Goal: Find specific page/section: Find specific page/section

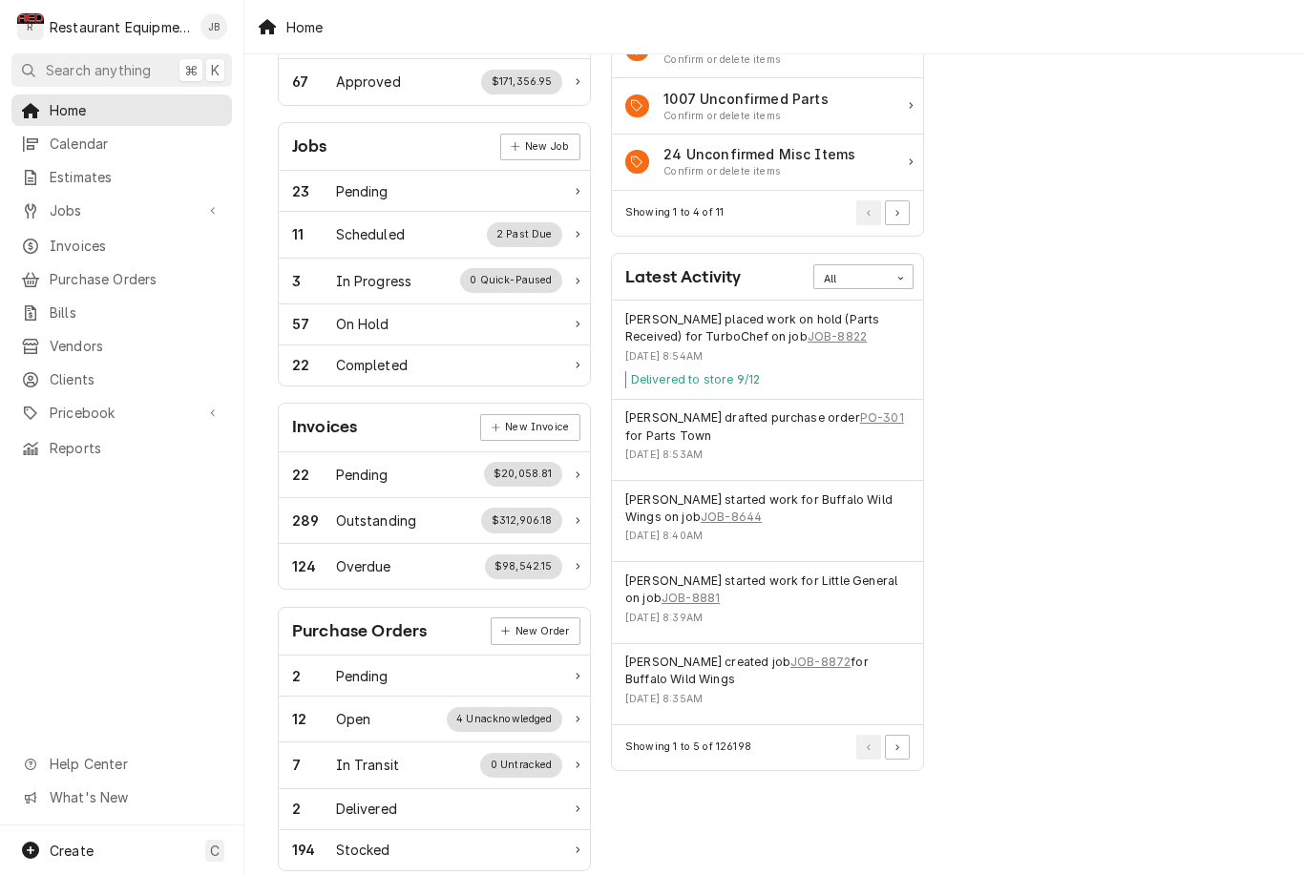
scroll to position [196, 0]
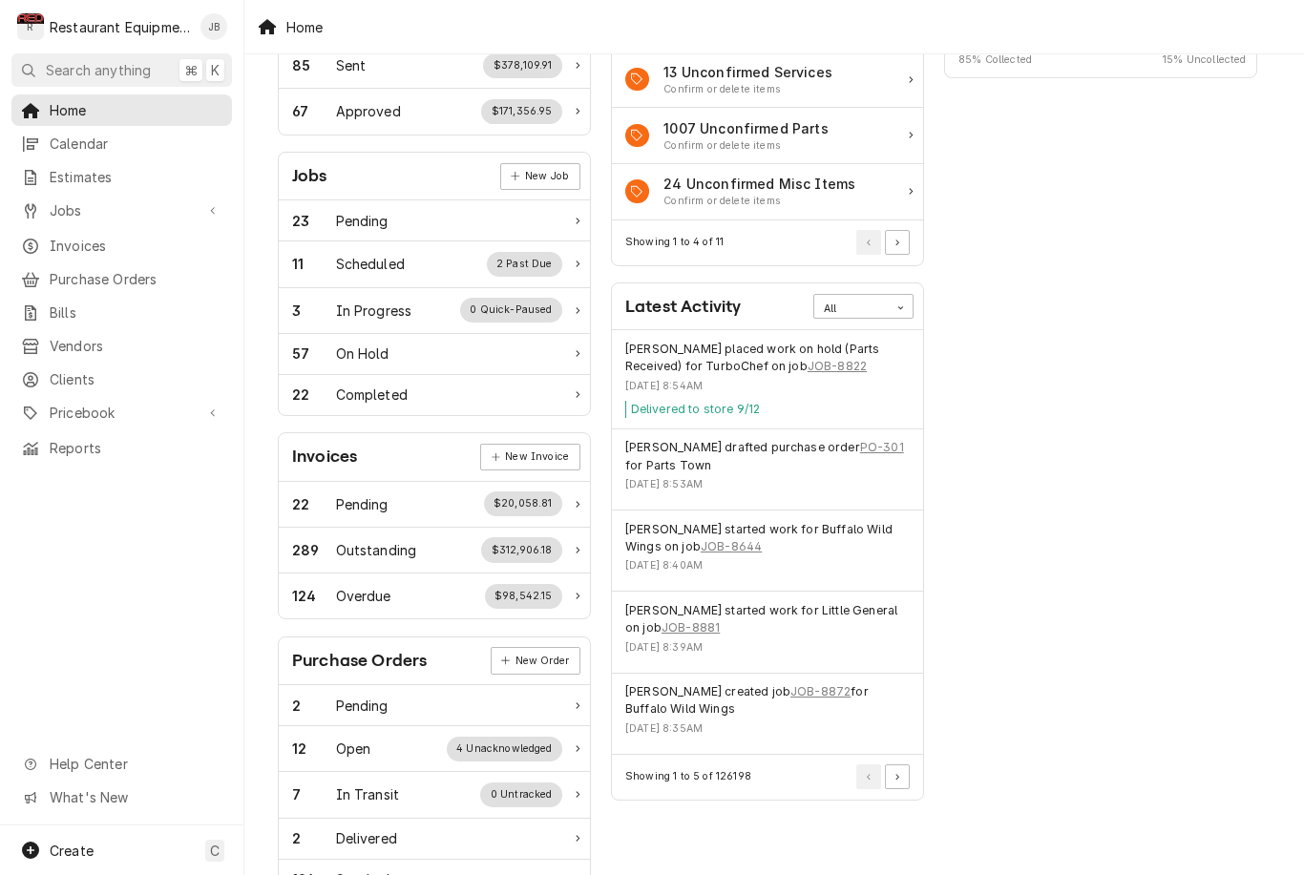
click at [541, 352] on div "57 On Hold" at bounding box center [427, 354] width 270 height 20
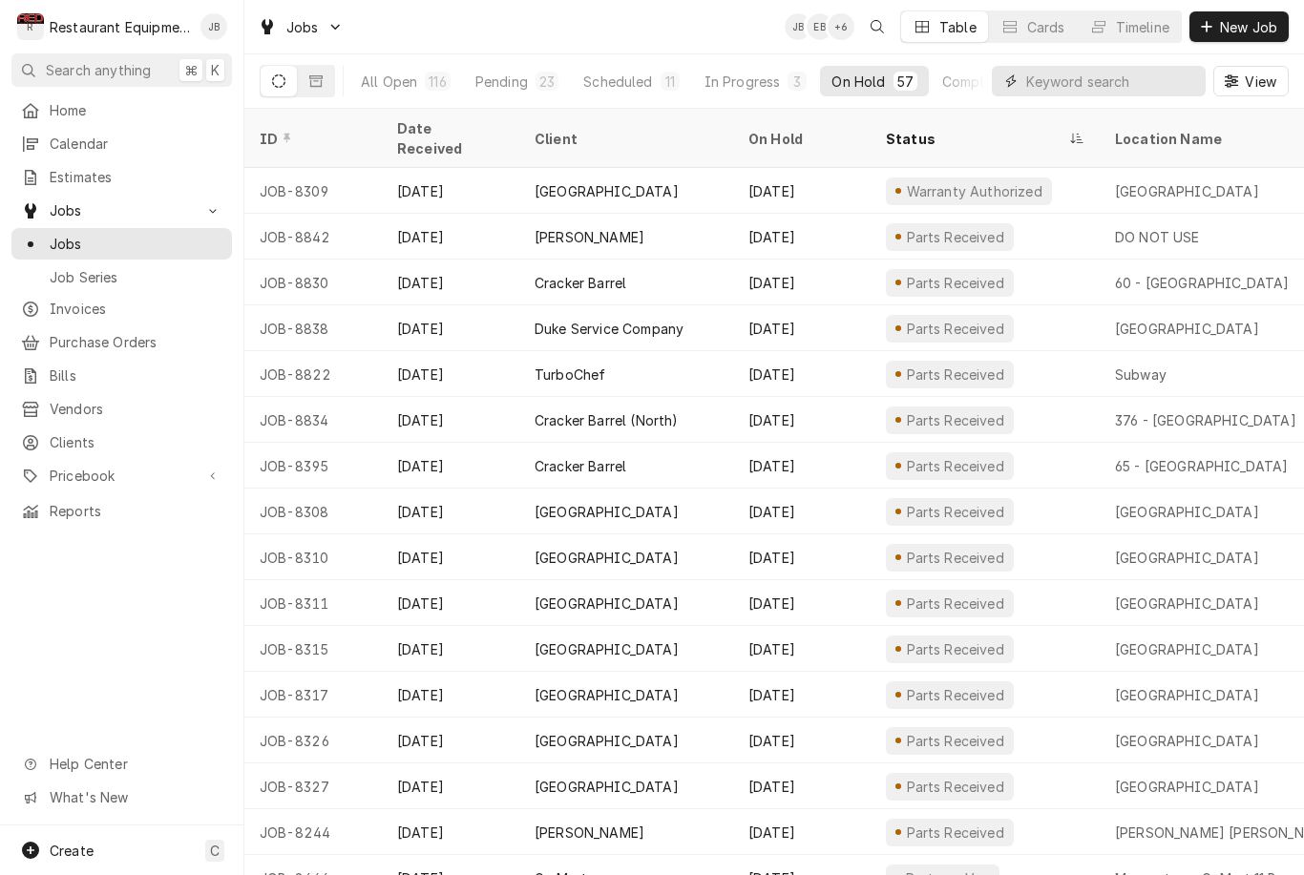
click at [1081, 79] on input "Dynamic Content Wrapper" at bounding box center [1111, 81] width 170 height 31
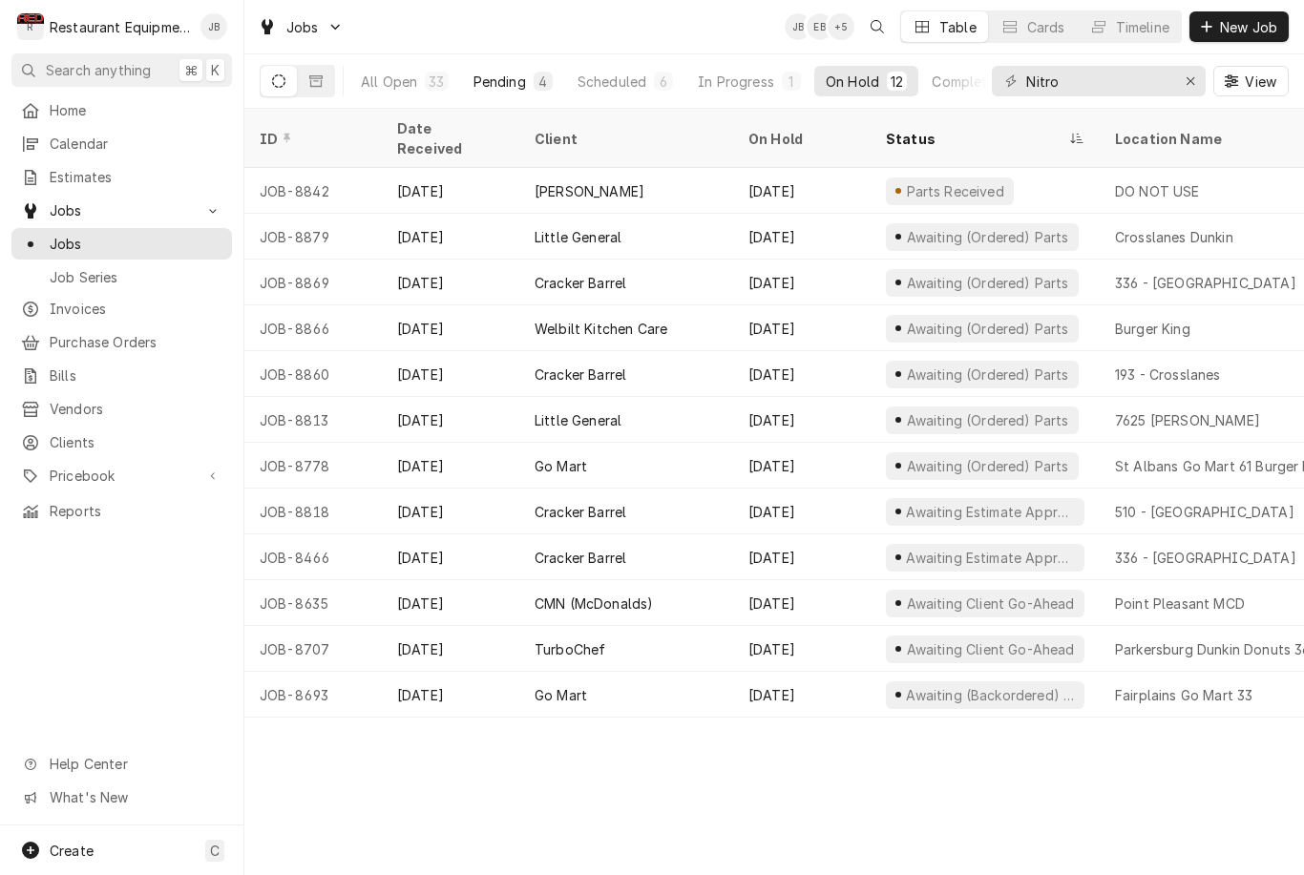
click at [521, 72] on div "Pending" at bounding box center [499, 82] width 52 height 20
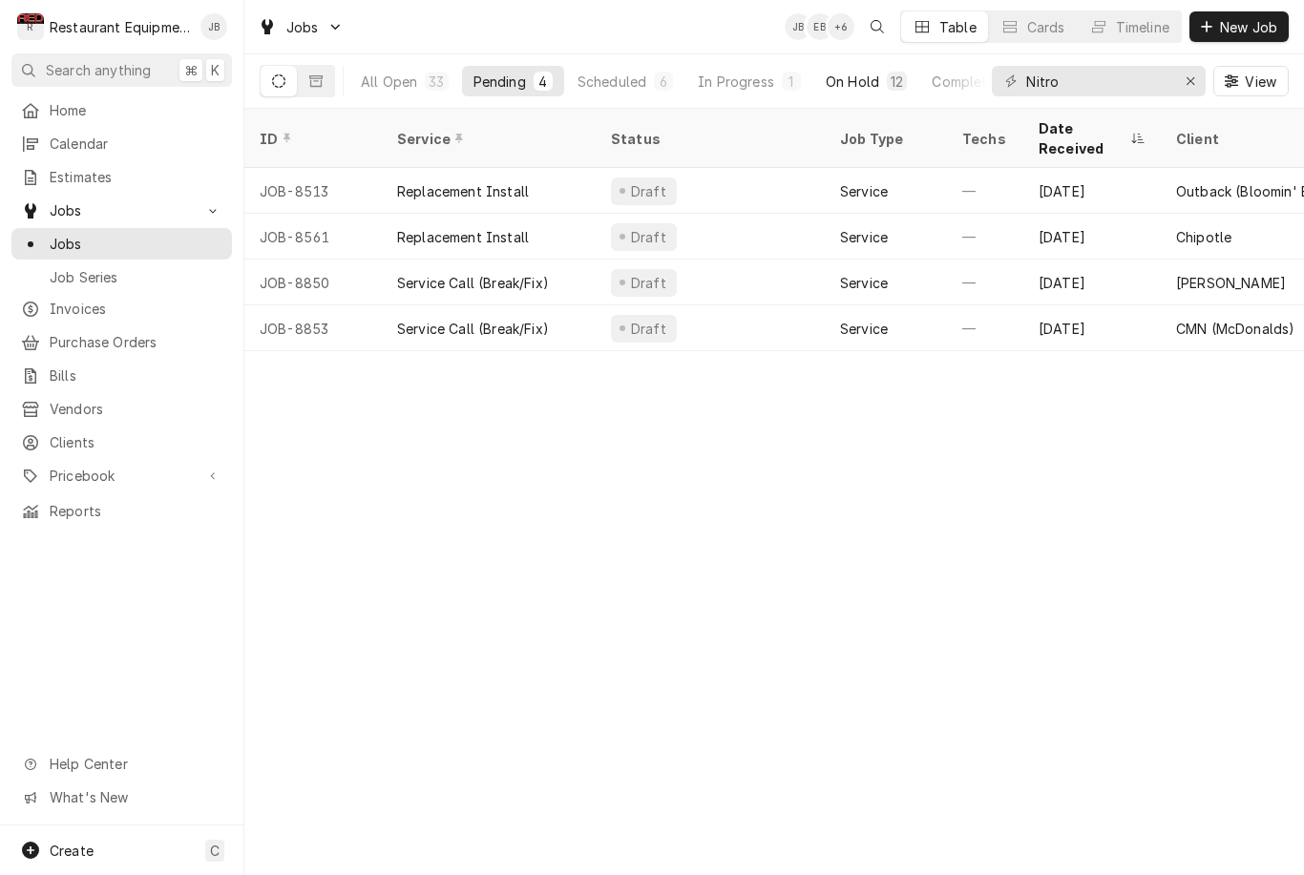
click at [866, 78] on div "On Hold" at bounding box center [851, 82] width 53 height 20
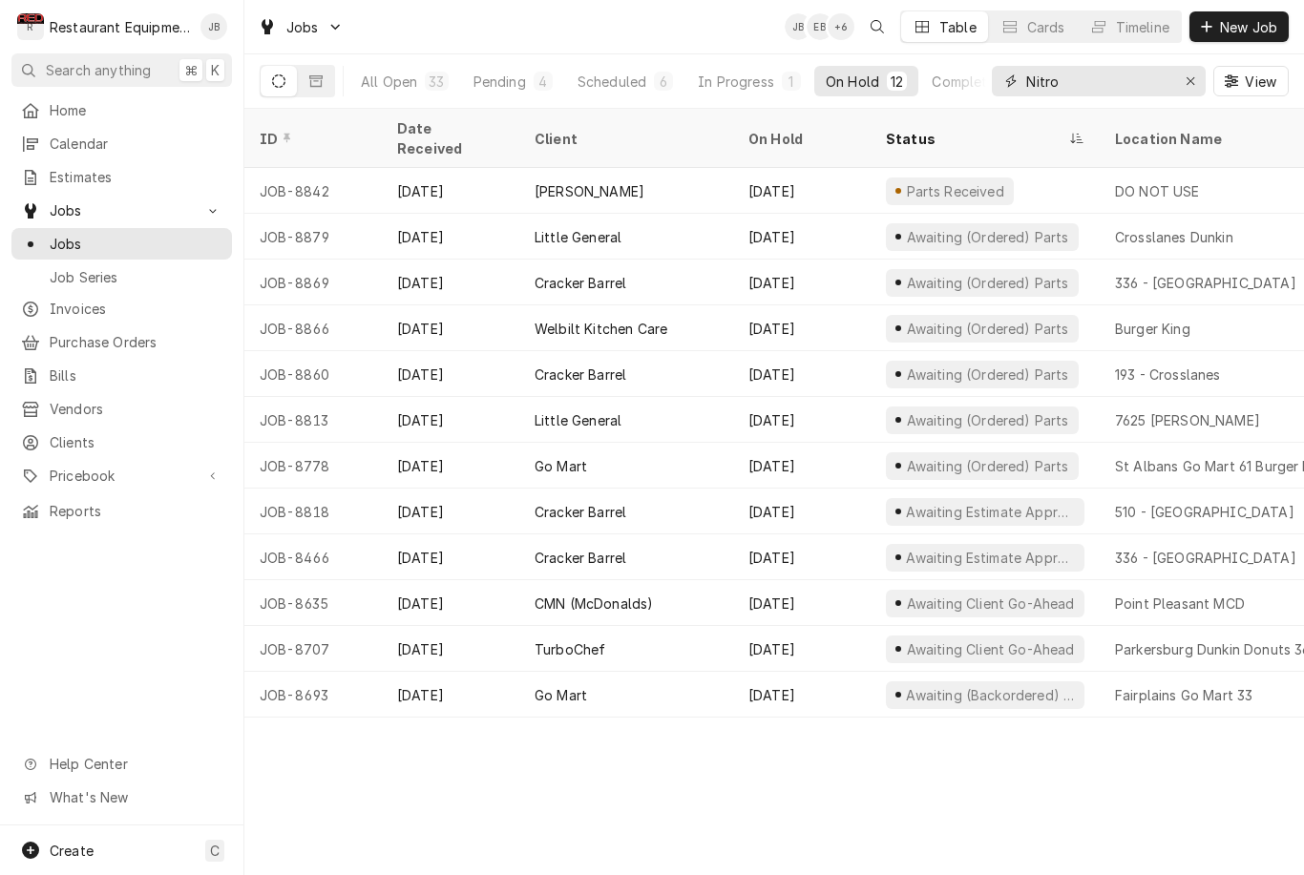
click at [1078, 70] on input "Nitro" at bounding box center [1097, 81] width 143 height 31
type input "o"
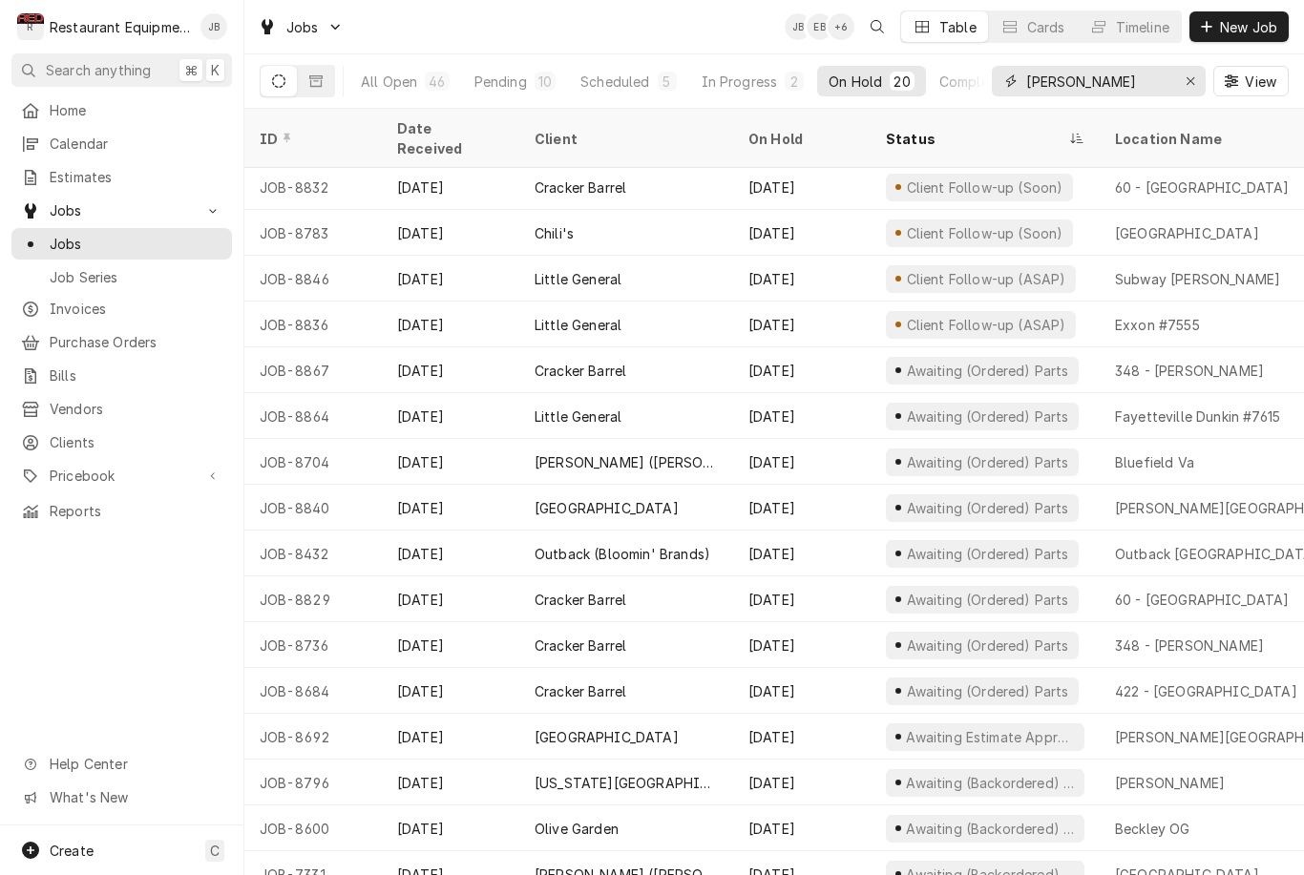
scroll to position [186, 0]
type input "B"
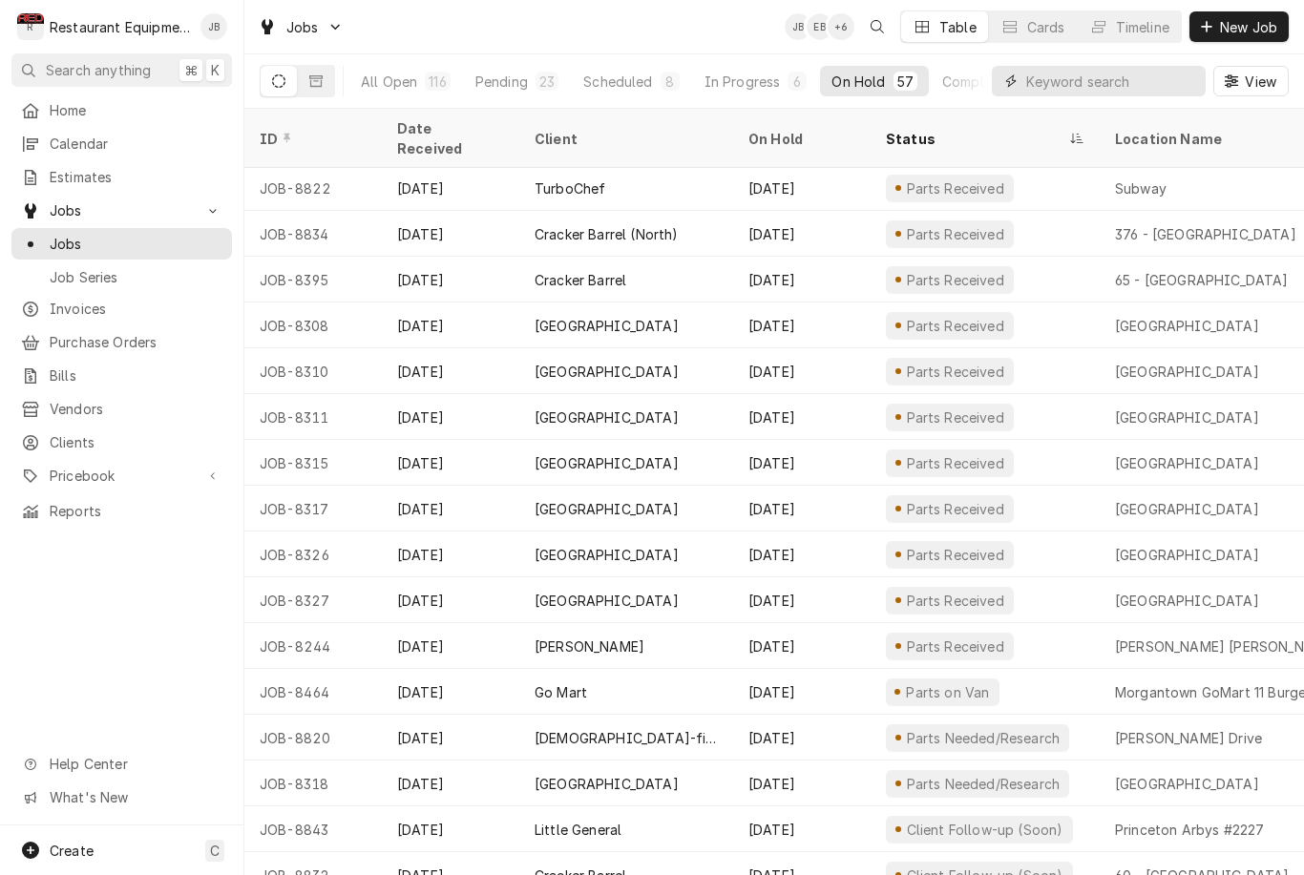
click at [1100, 67] on input "Dynamic Content Wrapper" at bounding box center [1111, 81] width 170 height 31
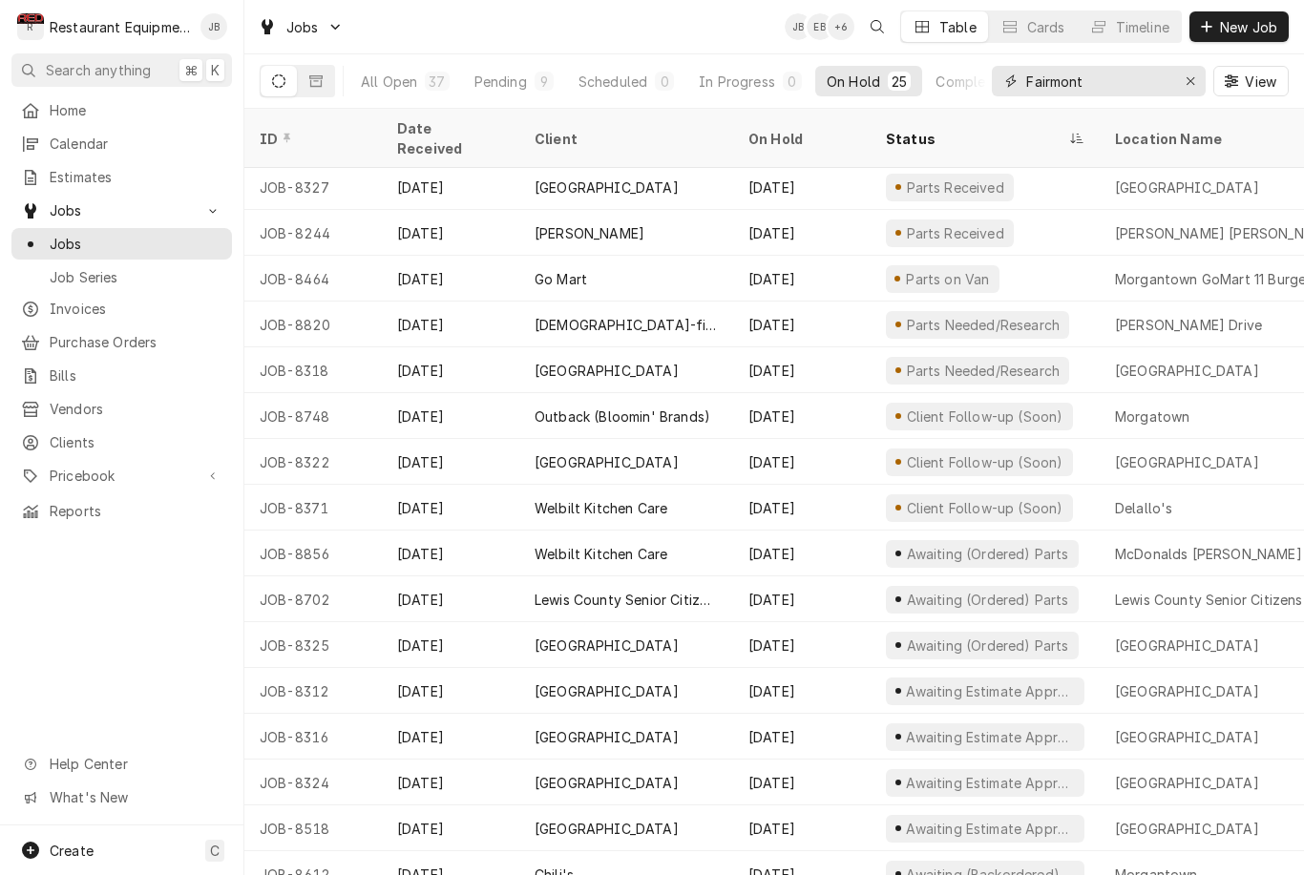
scroll to position [415, 0]
type input "Fairmont"
click at [921, 111] on th "Status" at bounding box center [984, 138] width 229 height 59
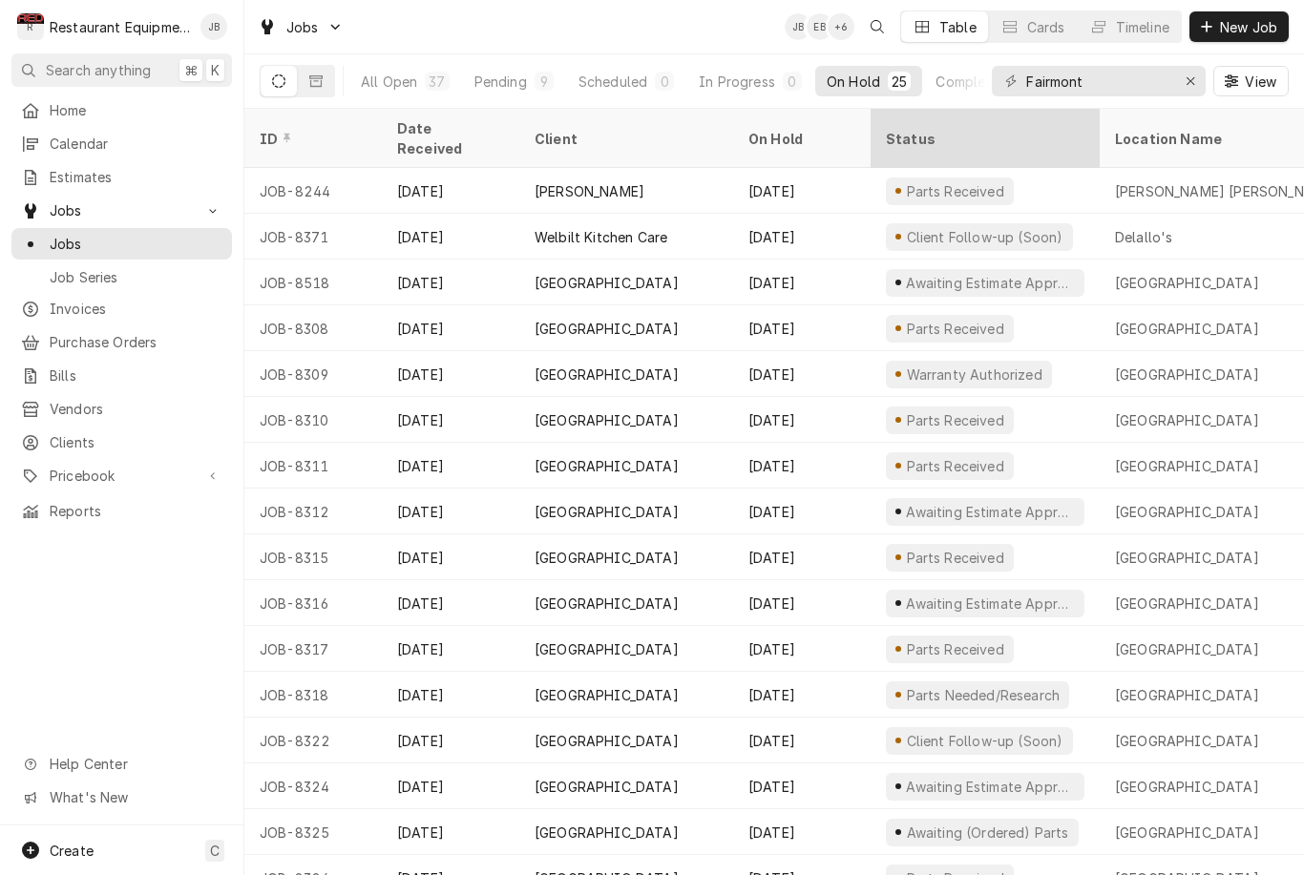
click at [1040, 110] on th "Status" at bounding box center [984, 138] width 229 height 59
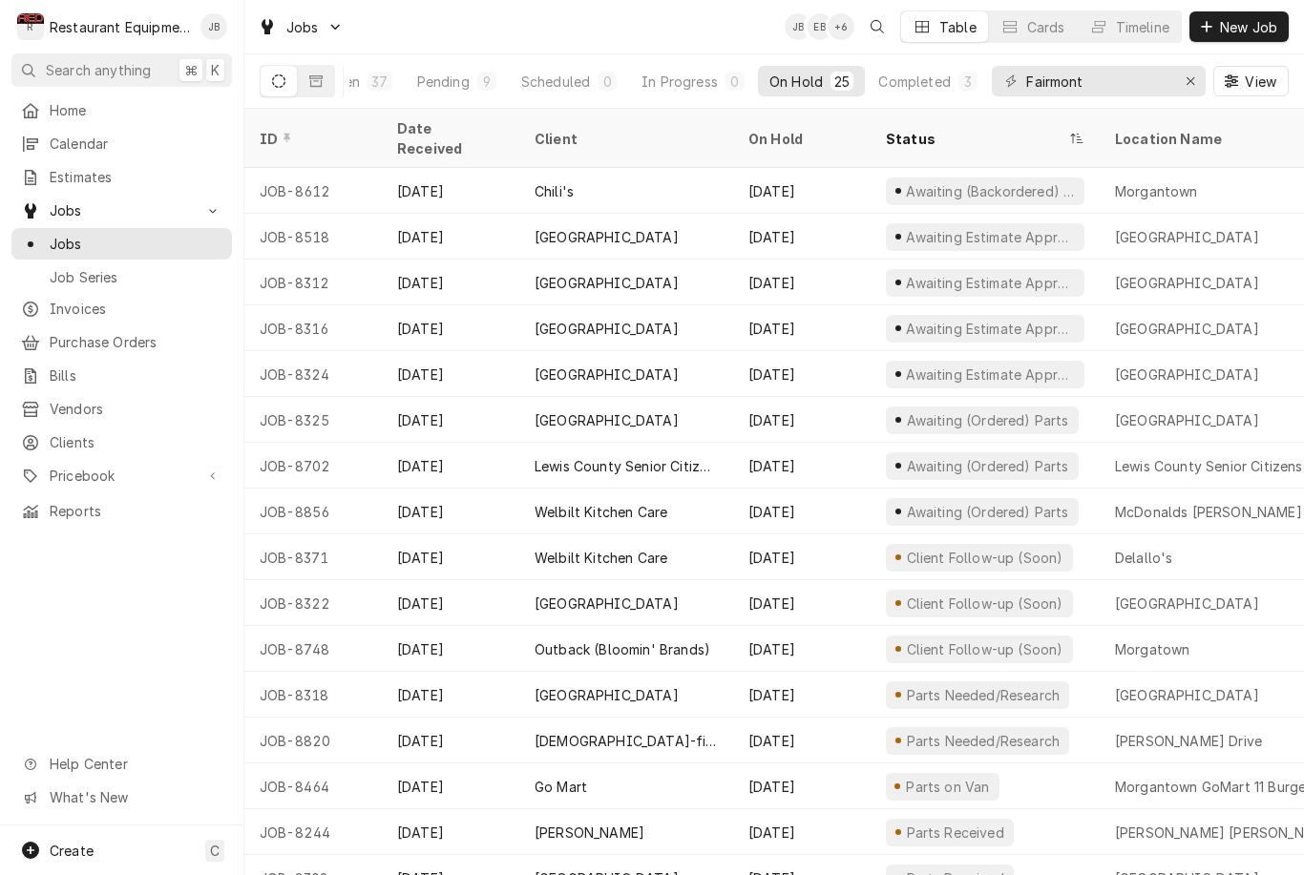
scroll to position [0, 0]
click at [463, 77] on div "Pending" at bounding box center [443, 82] width 52 height 20
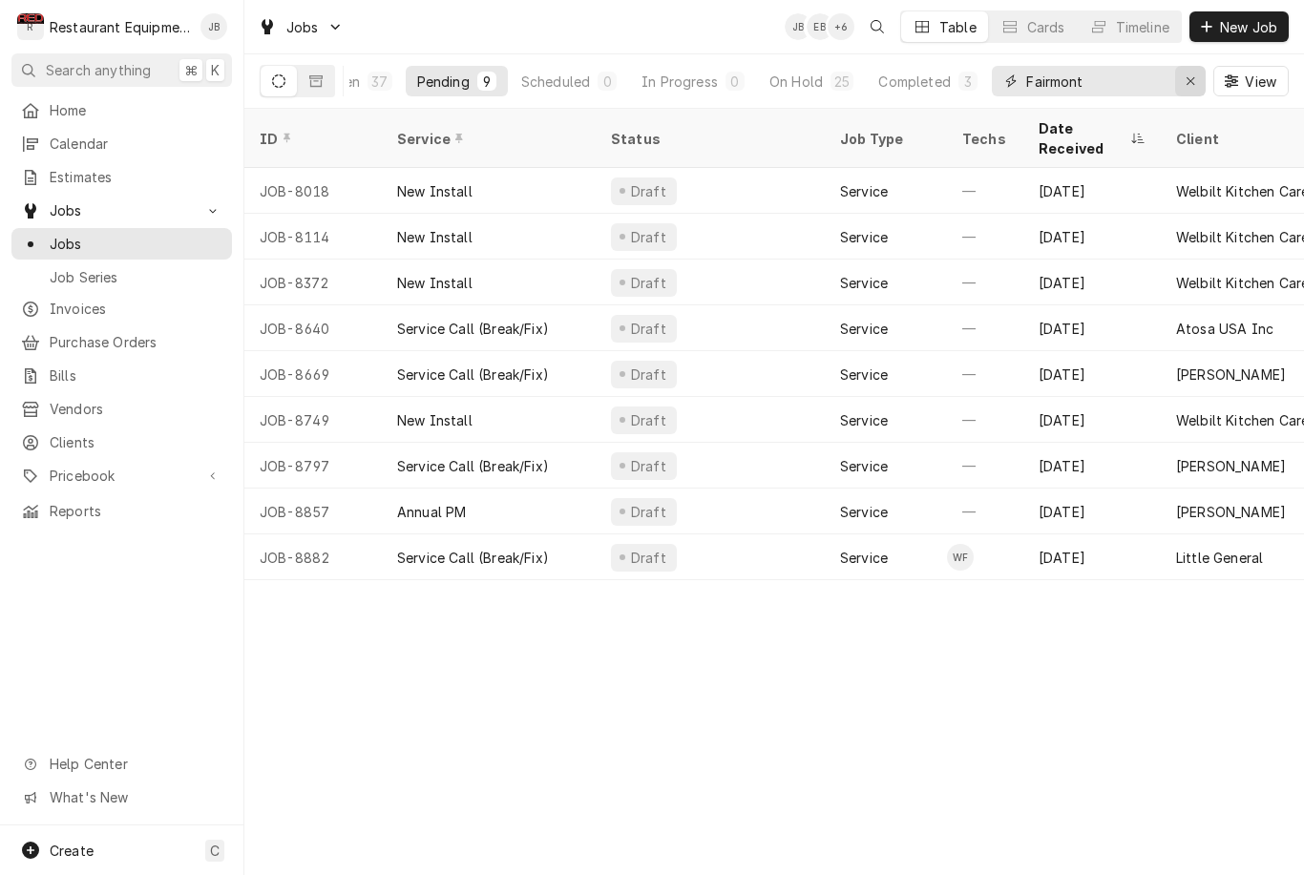
click at [1190, 71] on button "Erase input" at bounding box center [1190, 81] width 31 height 31
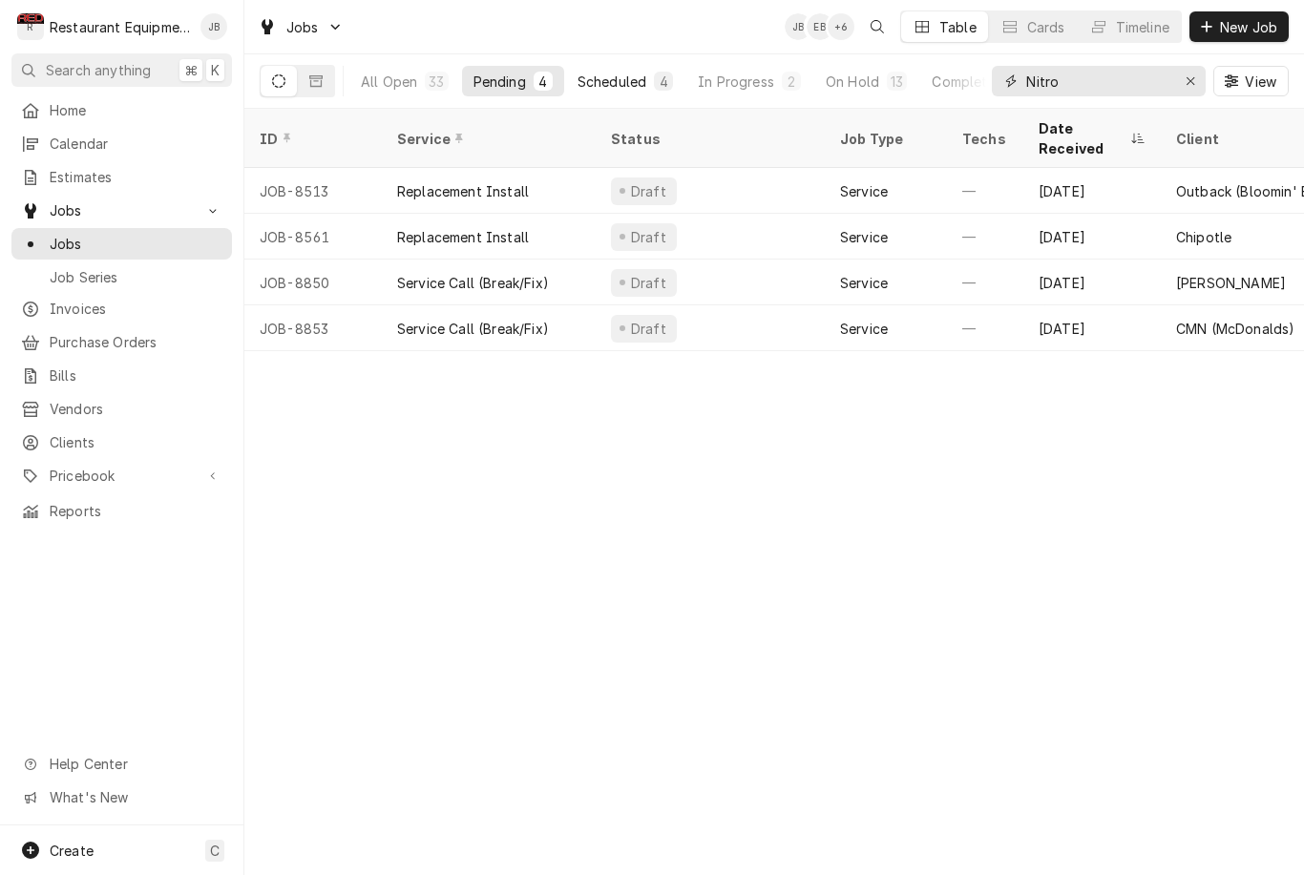
type input "Nitro"
click at [651, 90] on button "Scheduled 4" at bounding box center [625, 81] width 118 height 31
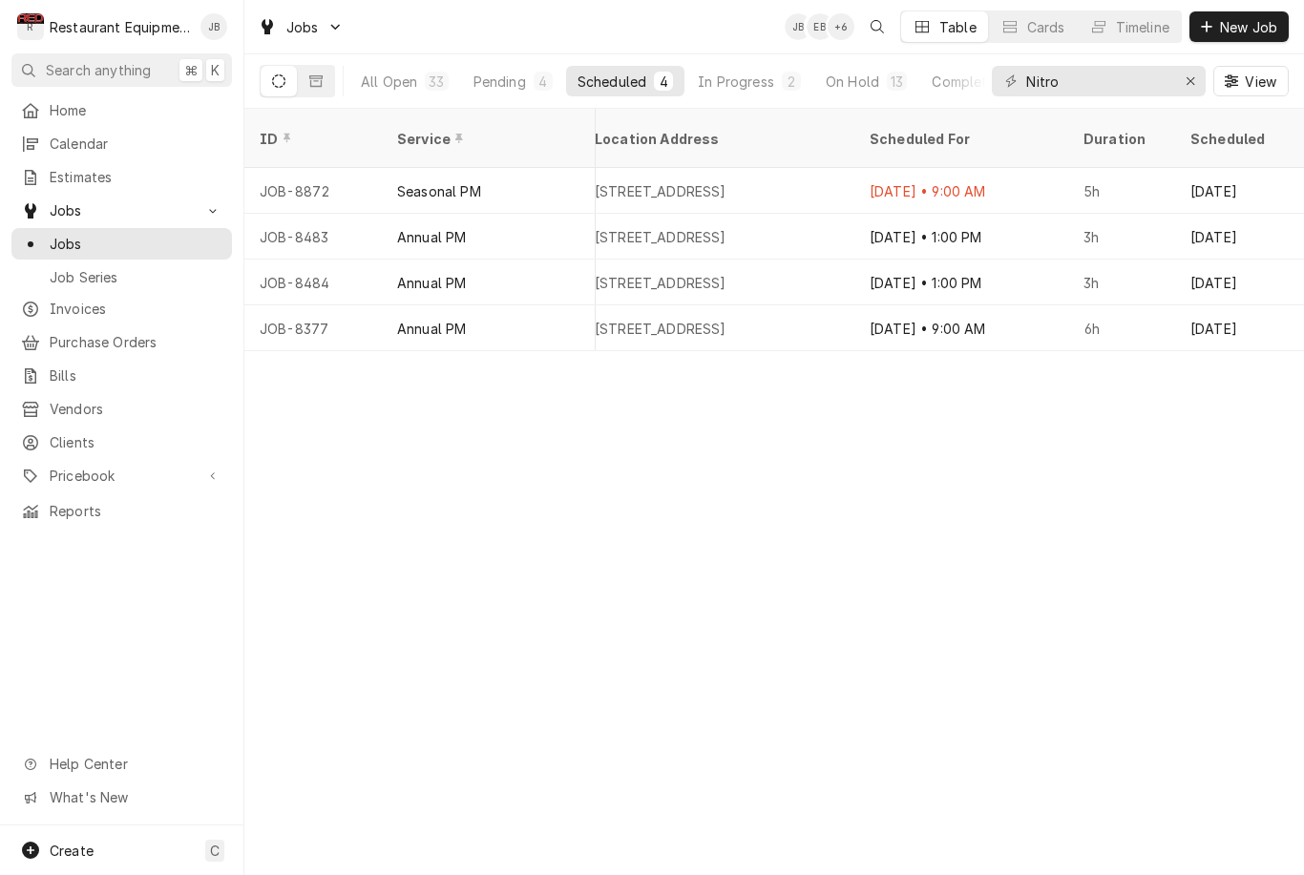
scroll to position [0, 1467]
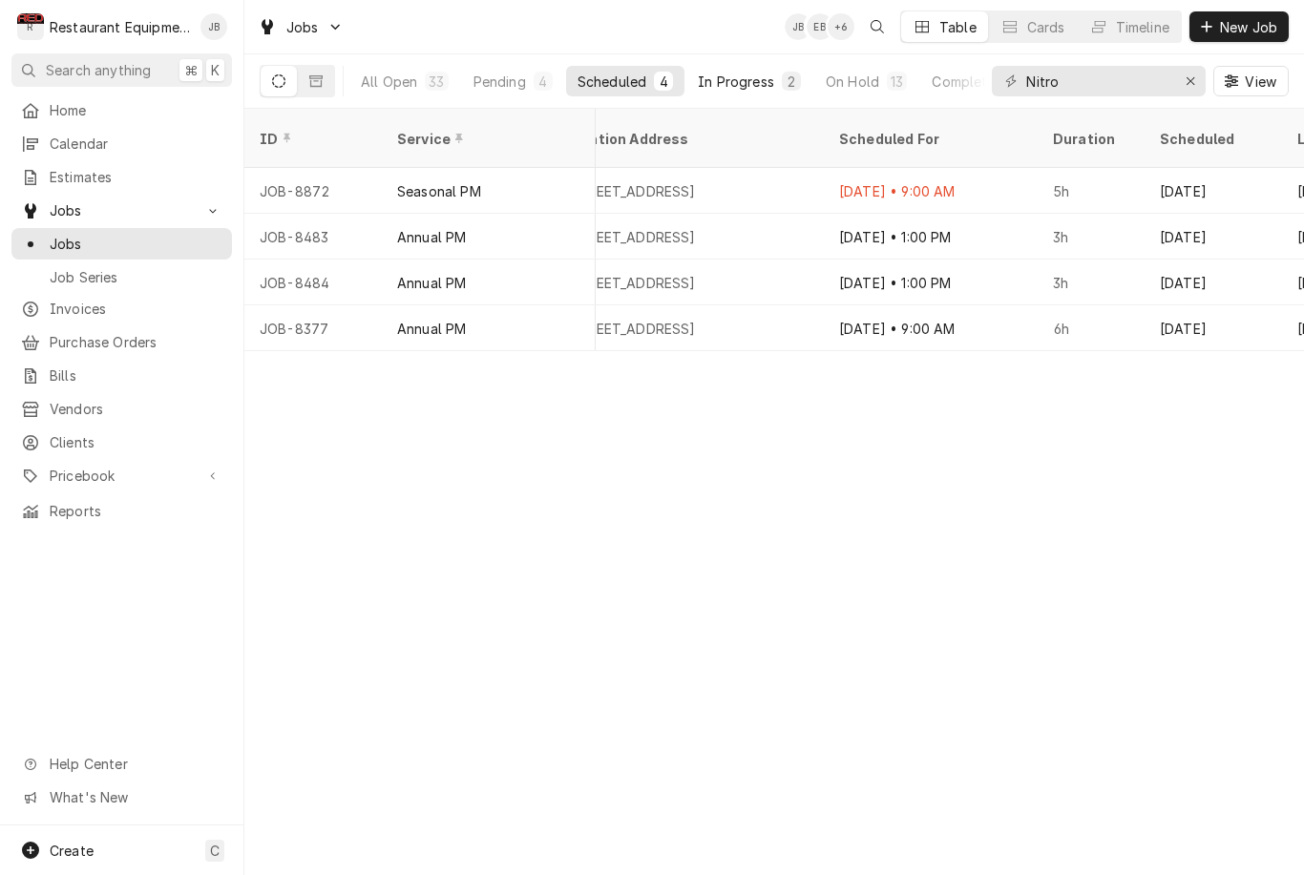
click at [761, 82] on div "In Progress" at bounding box center [736, 82] width 76 height 20
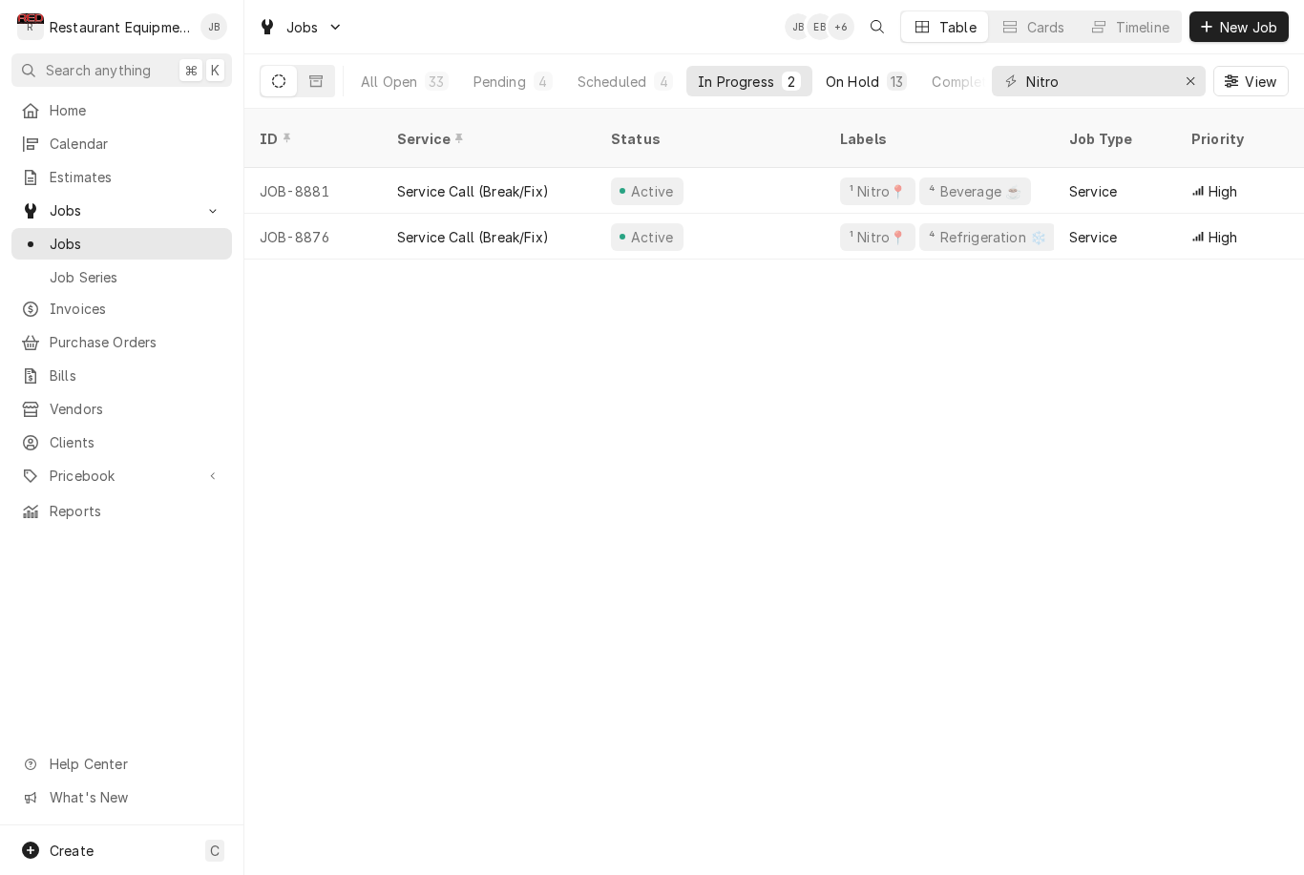
click at [870, 73] on div "On Hold" at bounding box center [851, 82] width 53 height 20
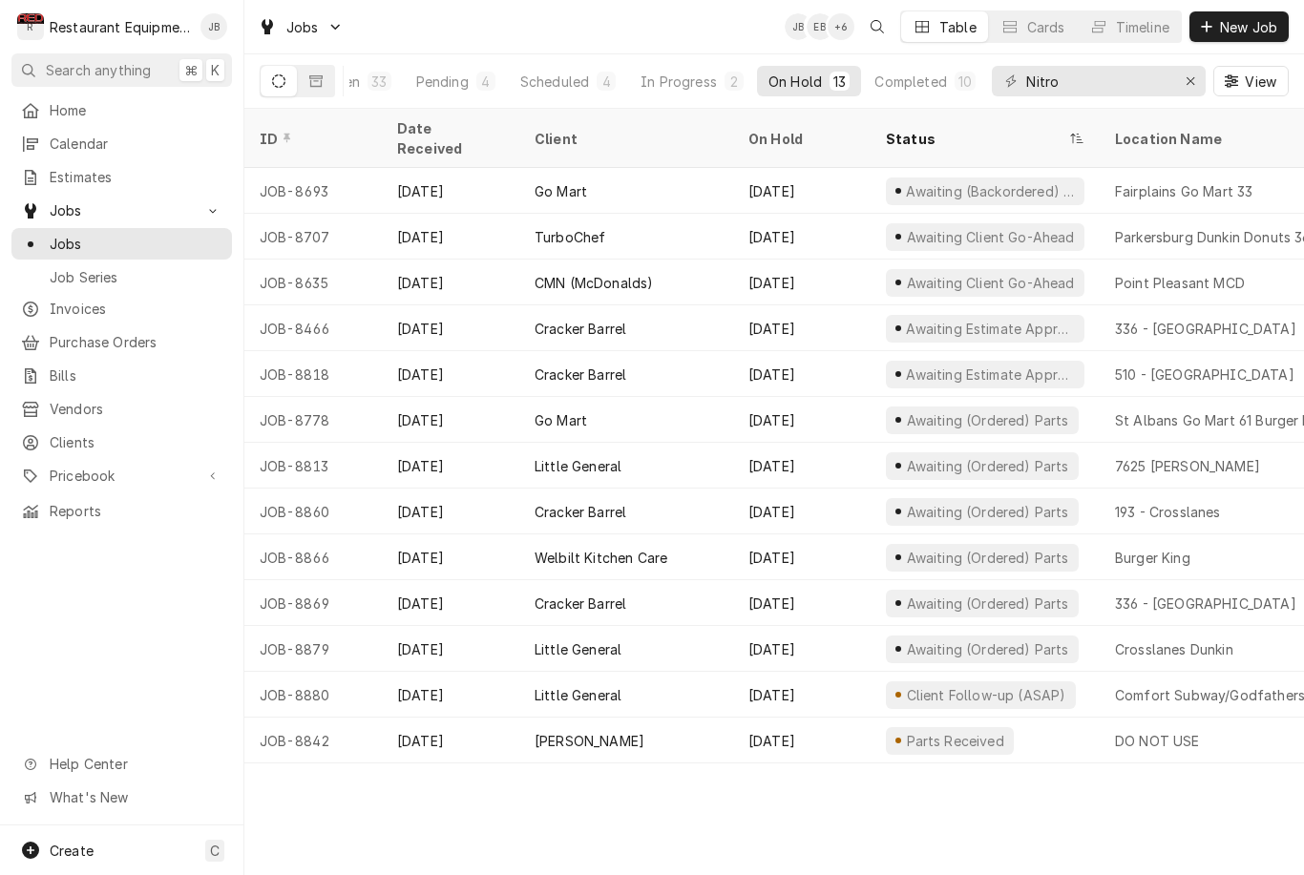
scroll to position [0, 56]
click at [1185, 81] on icon "Erase input" at bounding box center [1190, 80] width 10 height 13
